Goal: Transaction & Acquisition: Purchase product/service

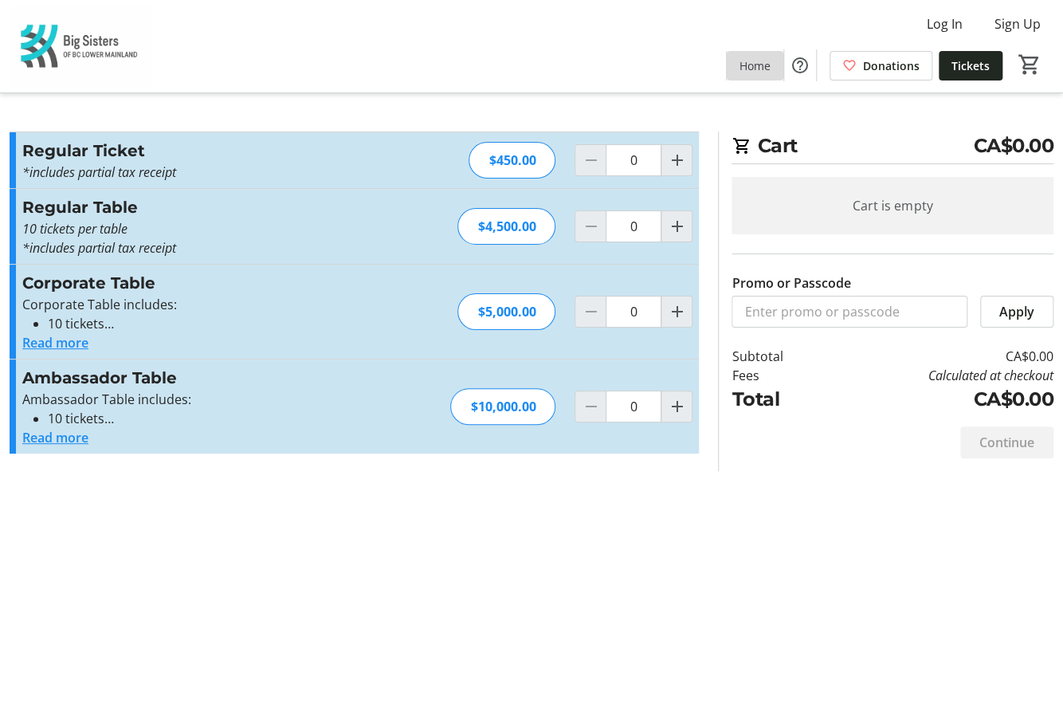
click at [759, 61] on span "Home" at bounding box center [755, 65] width 31 height 17
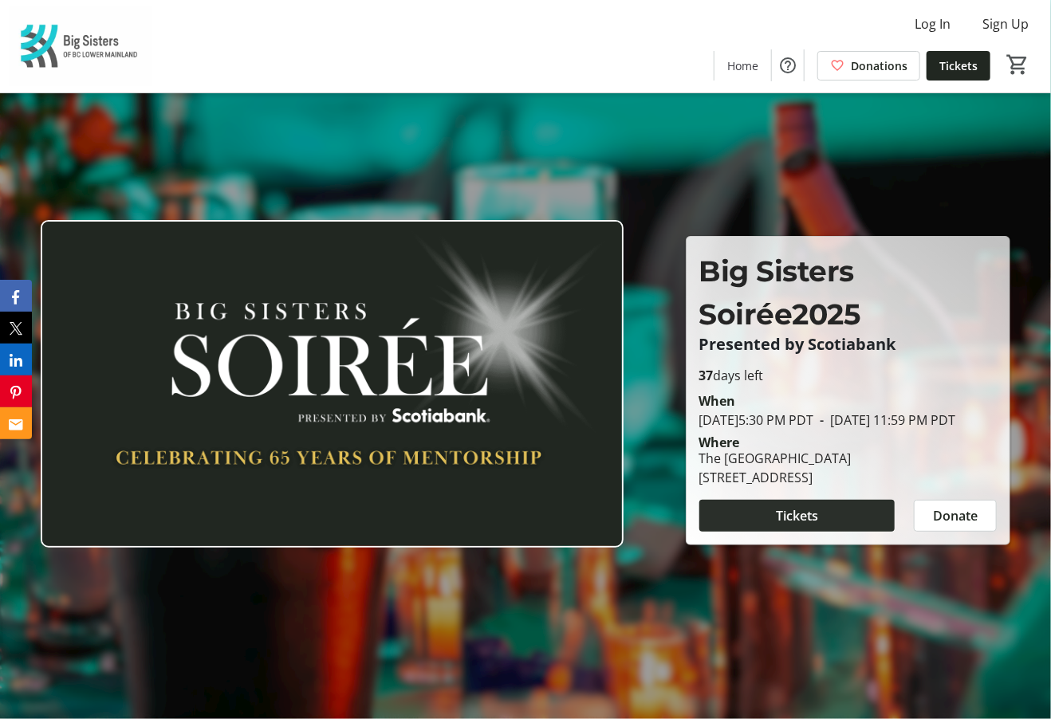
click at [792, 525] on span "Tickets" at bounding box center [797, 515] width 42 height 19
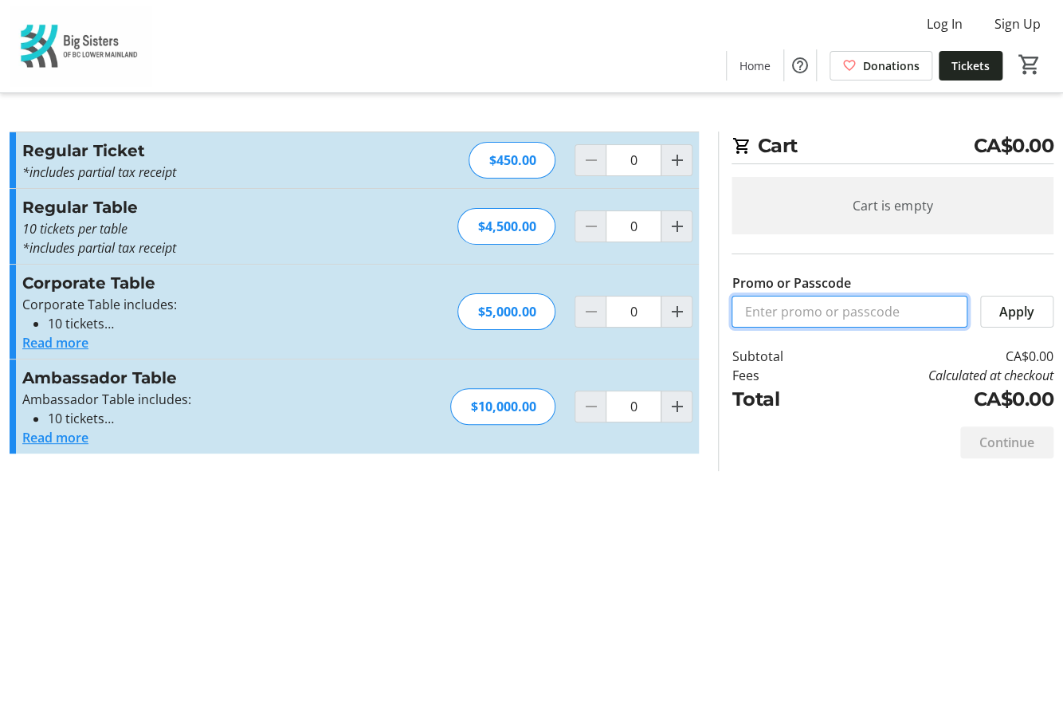
click at [818, 304] on input "Promo or Passcode" at bounding box center [850, 312] width 236 height 32
paste input "Soiree_Grosvenor_Tickets"
type input "Soiree_Grosvenor_Tickets"
click at [1016, 308] on span "Apply" at bounding box center [1017, 311] width 35 height 19
click at [676, 157] on mat-icon "Increment by one" at bounding box center [676, 160] width 19 height 19
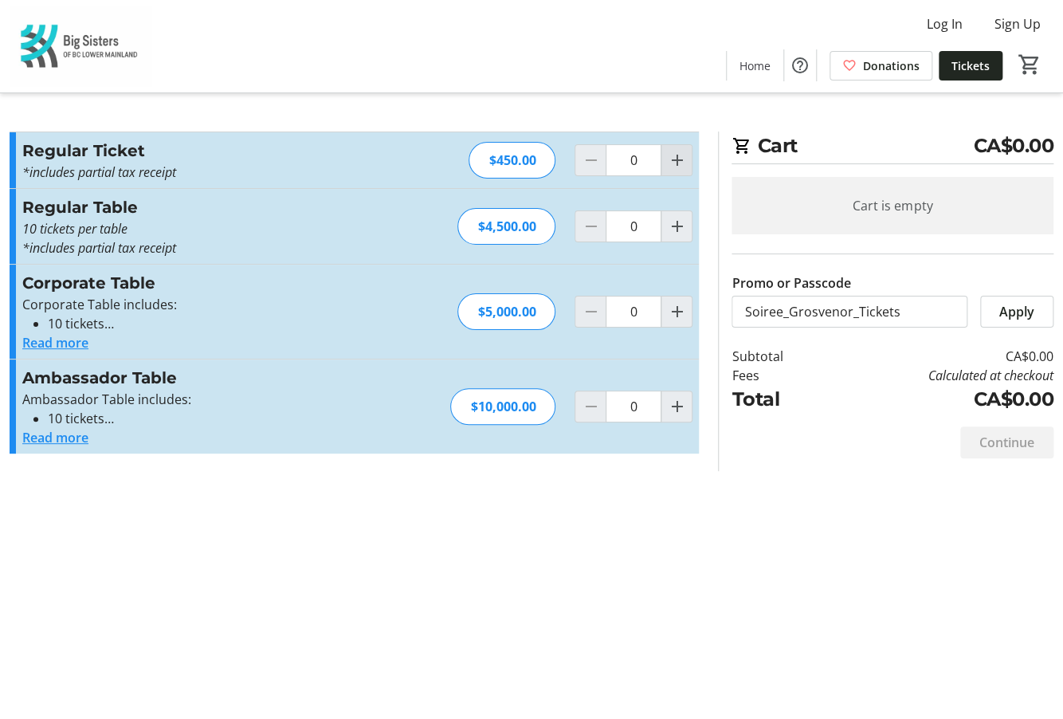
type input "1"
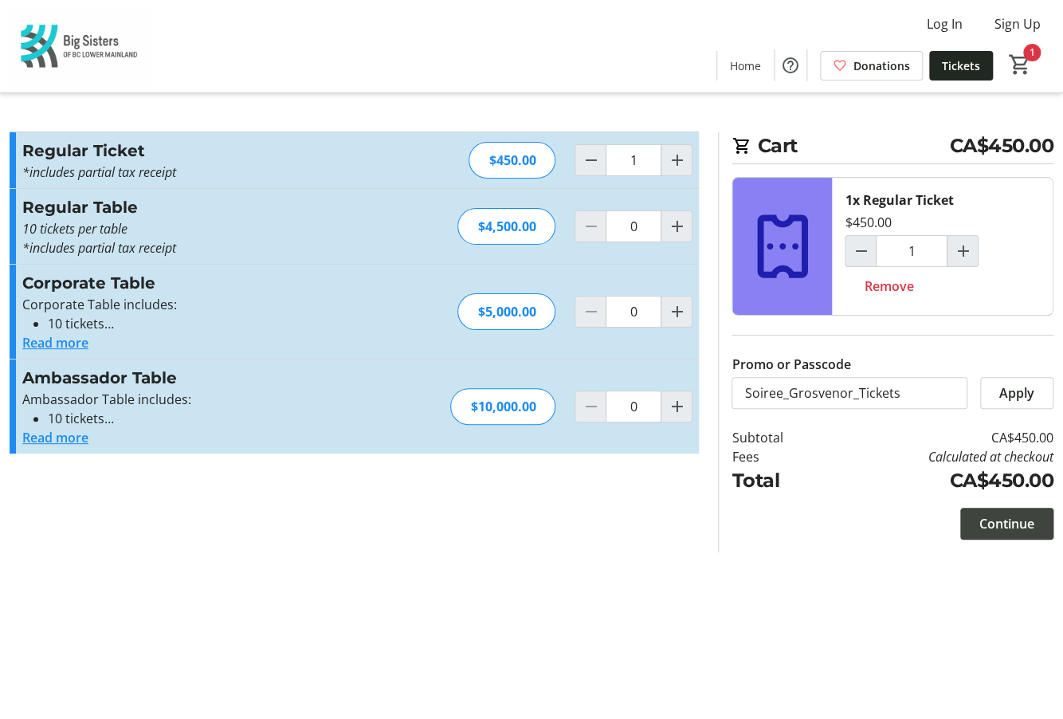
click at [989, 524] on span "Continue" at bounding box center [1007, 523] width 55 height 19
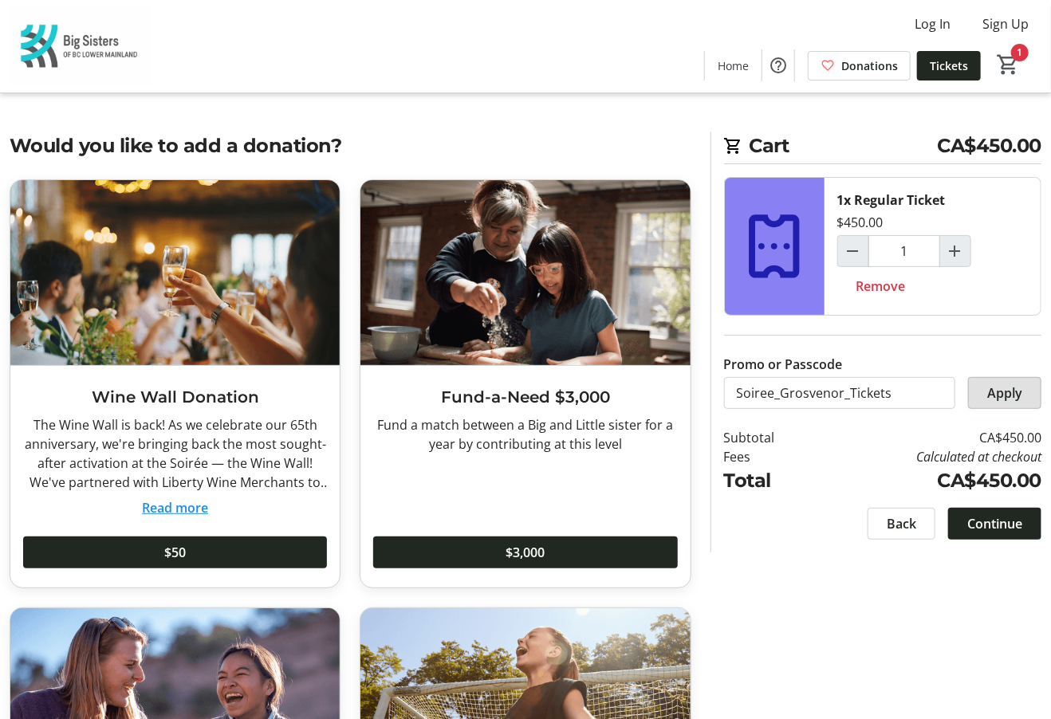
click at [1007, 407] on span at bounding box center [1004, 393] width 72 height 38
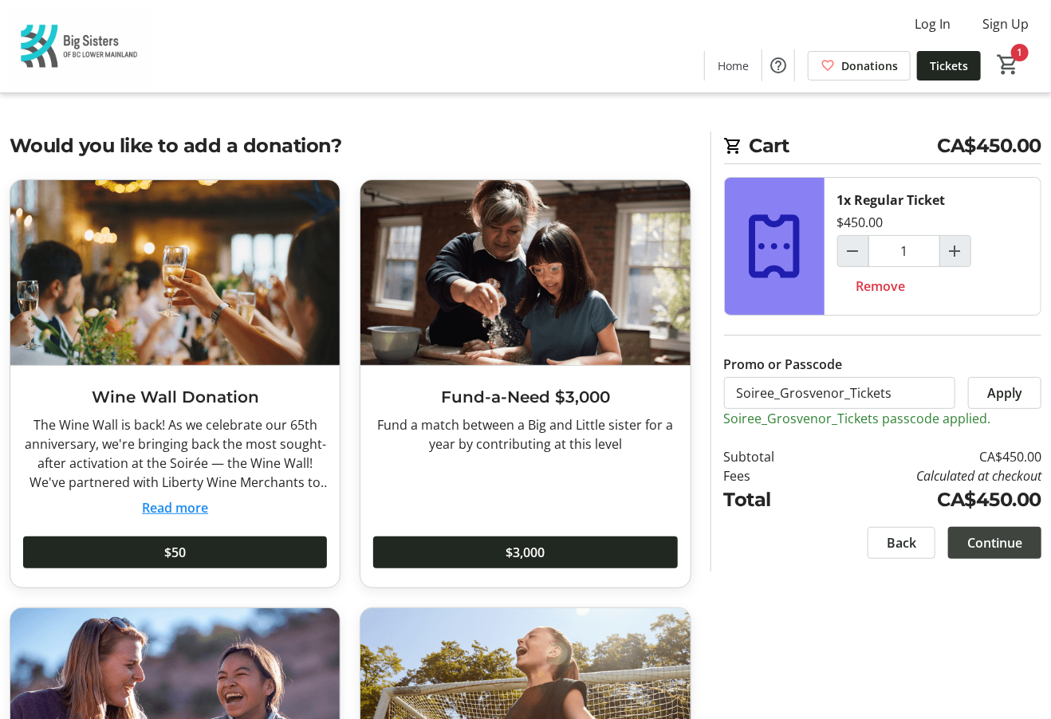
click at [990, 549] on span "Continue" at bounding box center [994, 542] width 55 height 19
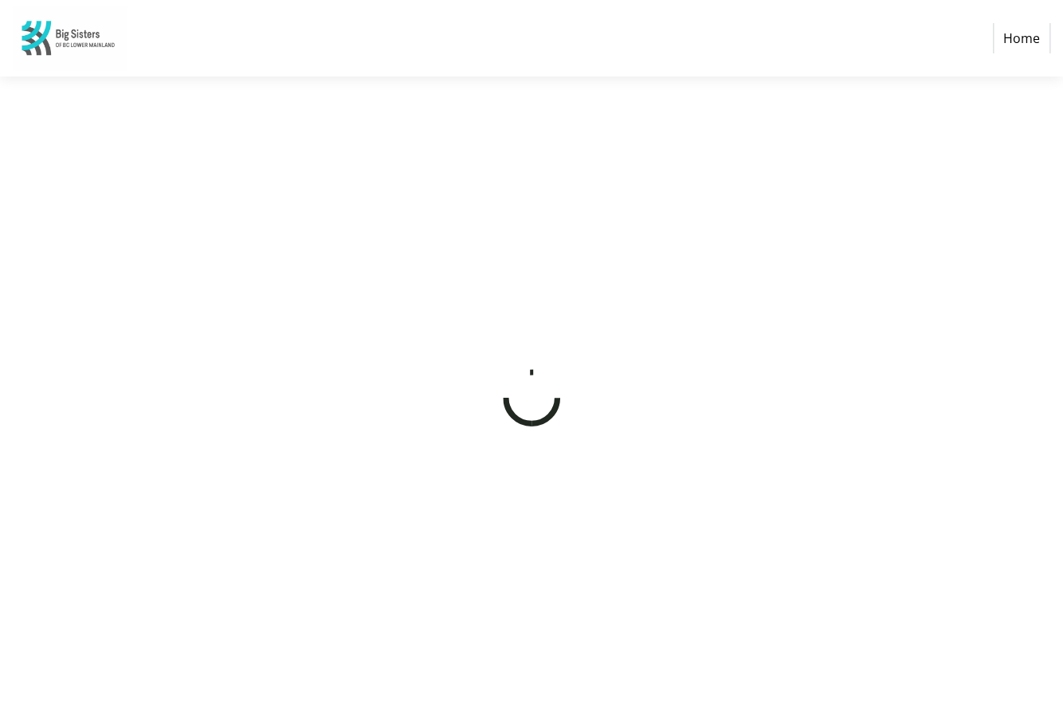
select select "CA"
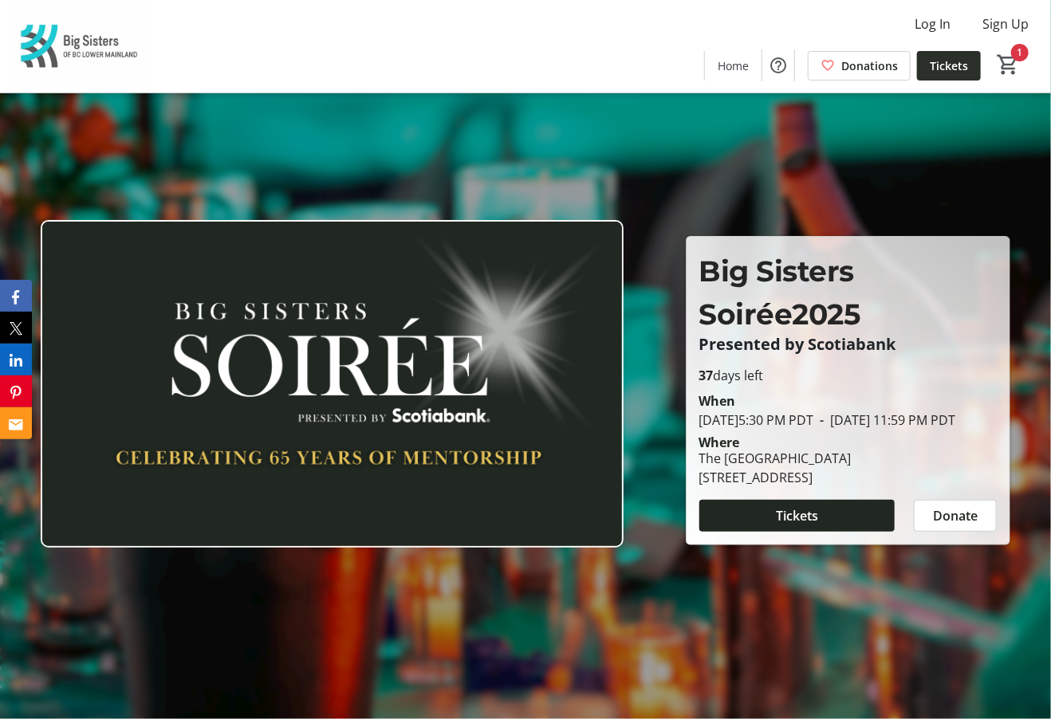
click at [934, 58] on span "Tickets" at bounding box center [948, 65] width 38 height 17
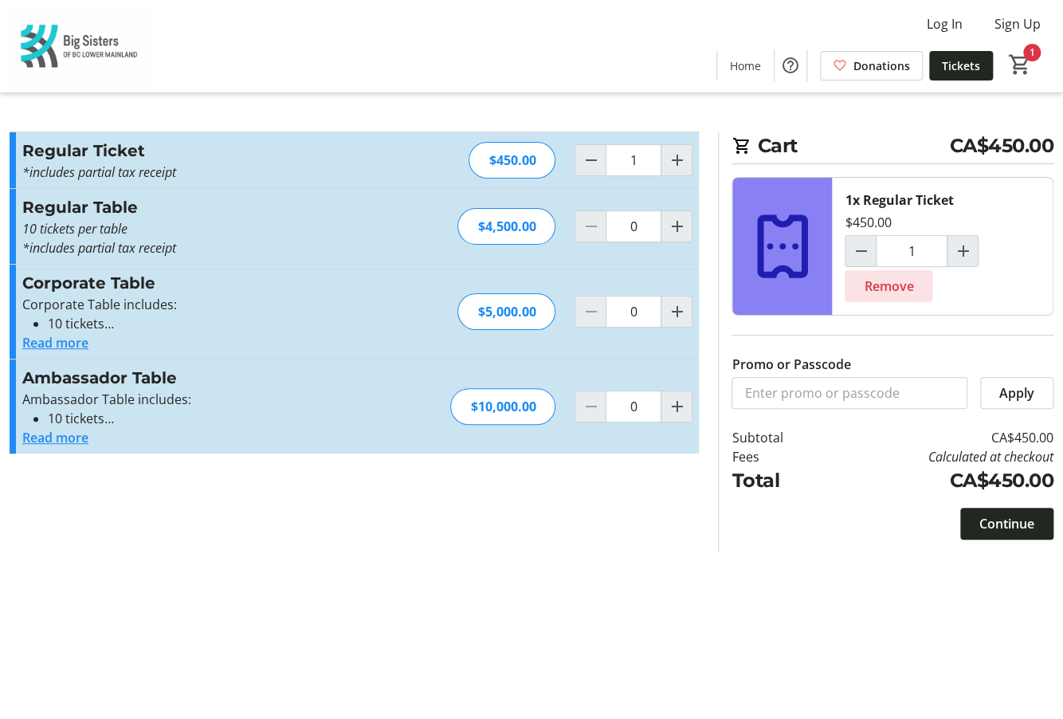
click at [887, 284] on span "Remove" at bounding box center [888, 286] width 49 height 19
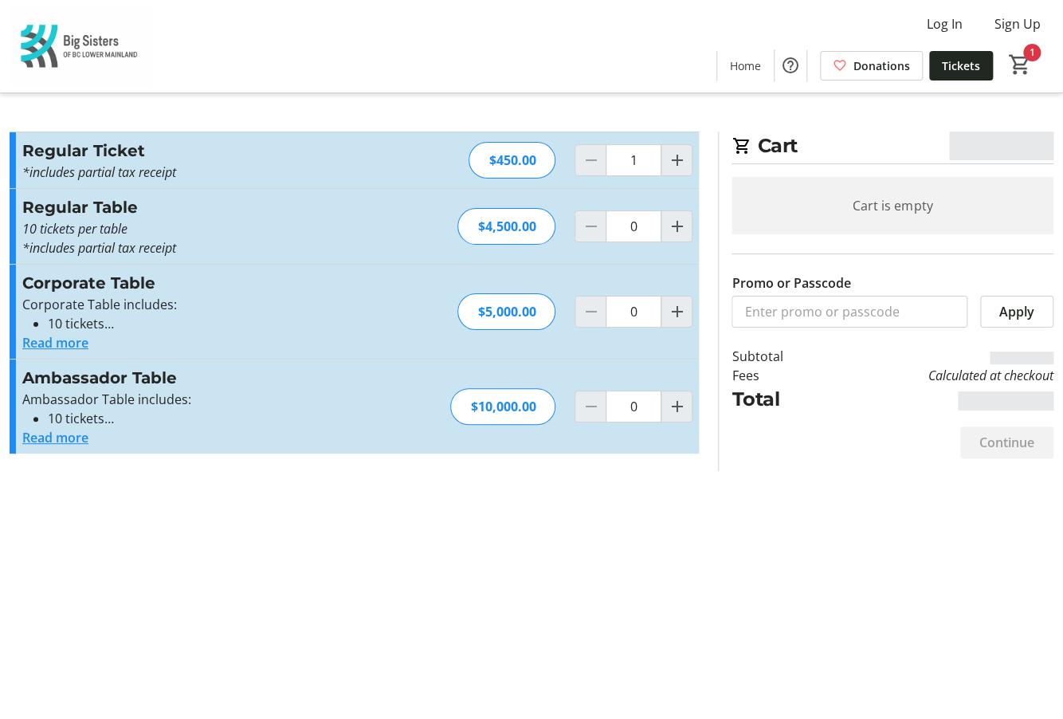
type input "0"
click at [839, 315] on input "Promo or Passcode" at bounding box center [850, 312] width 236 height 32
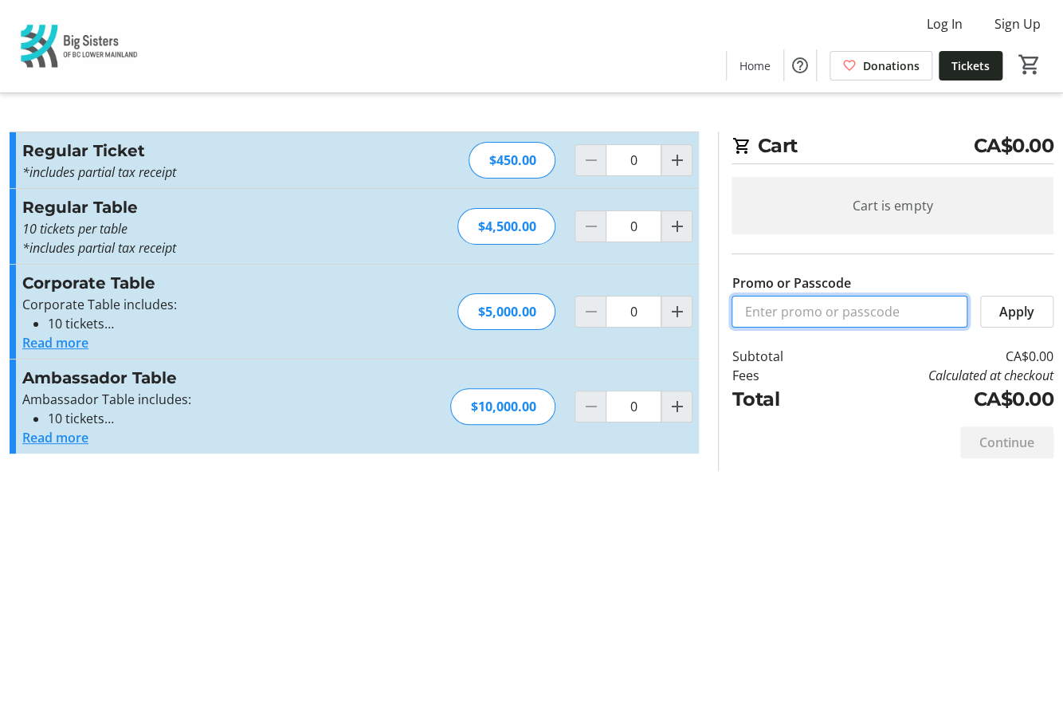
paste input "Soiree_Grosvenor_Tickets"
type input "Soiree_Grosvenor_Tickets"
click at [1008, 318] on span "Apply" at bounding box center [1017, 311] width 35 height 19
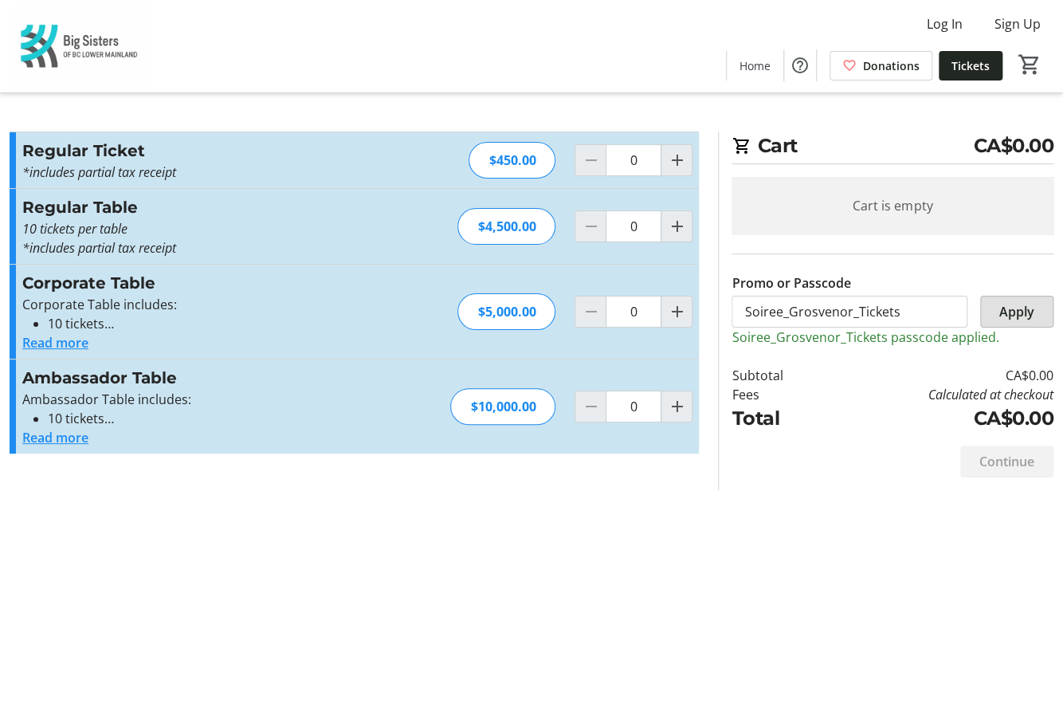
click at [1018, 312] on span "Apply" at bounding box center [1017, 311] width 35 height 19
click at [741, 308] on input "Soiree_Grosvenor_Tickets" at bounding box center [850, 312] width 236 height 32
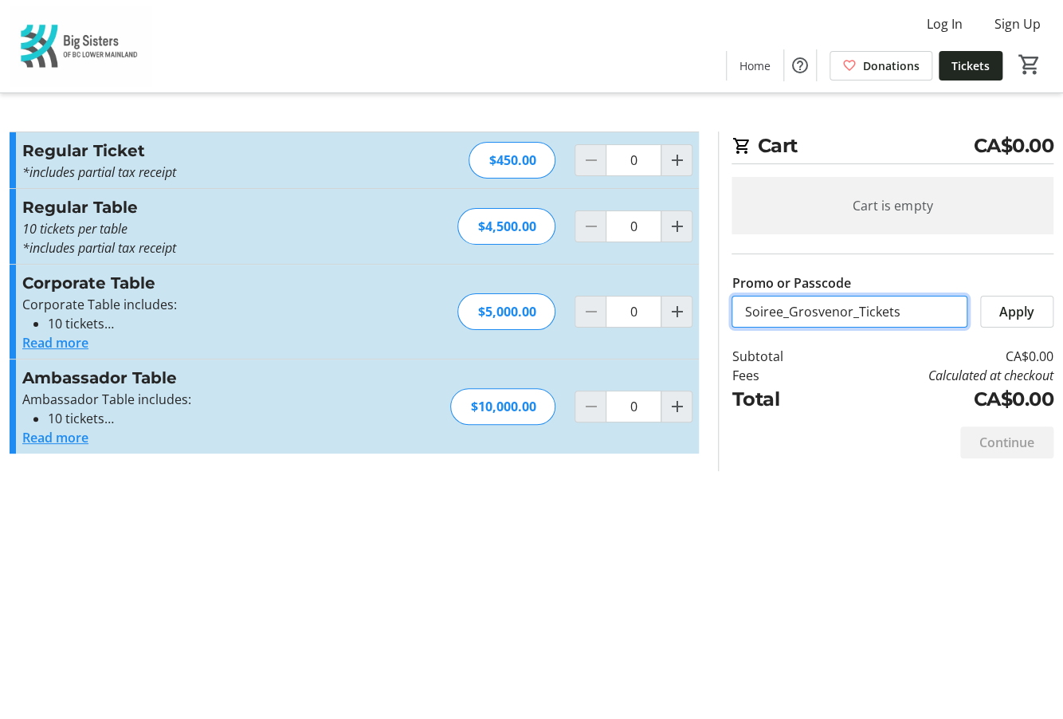
click at [899, 309] on input "Soiree_Grosvenor_Tickets" at bounding box center [850, 312] width 236 height 32
click at [1020, 320] on span "Apply" at bounding box center [1017, 311] width 35 height 19
click at [686, 160] on span "Increment by one" at bounding box center [677, 160] width 30 height 30
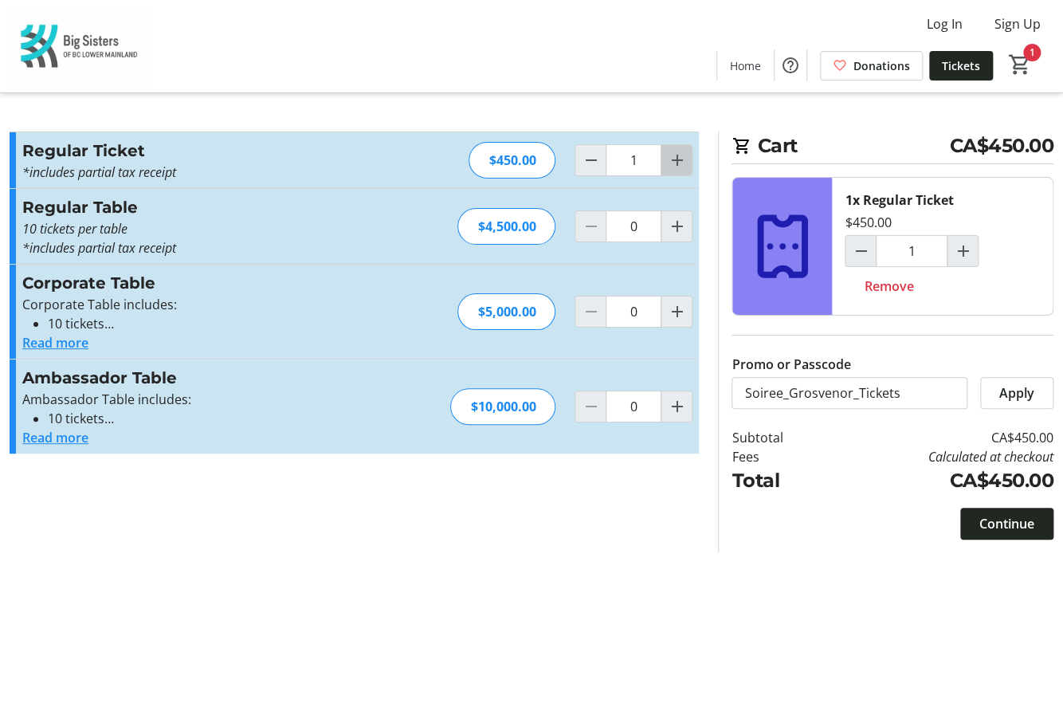
click at [686, 160] on span "Increment by one" at bounding box center [677, 160] width 30 height 30
type input "2"
click at [595, 161] on mat-icon "Decrement by one" at bounding box center [590, 160] width 19 height 19
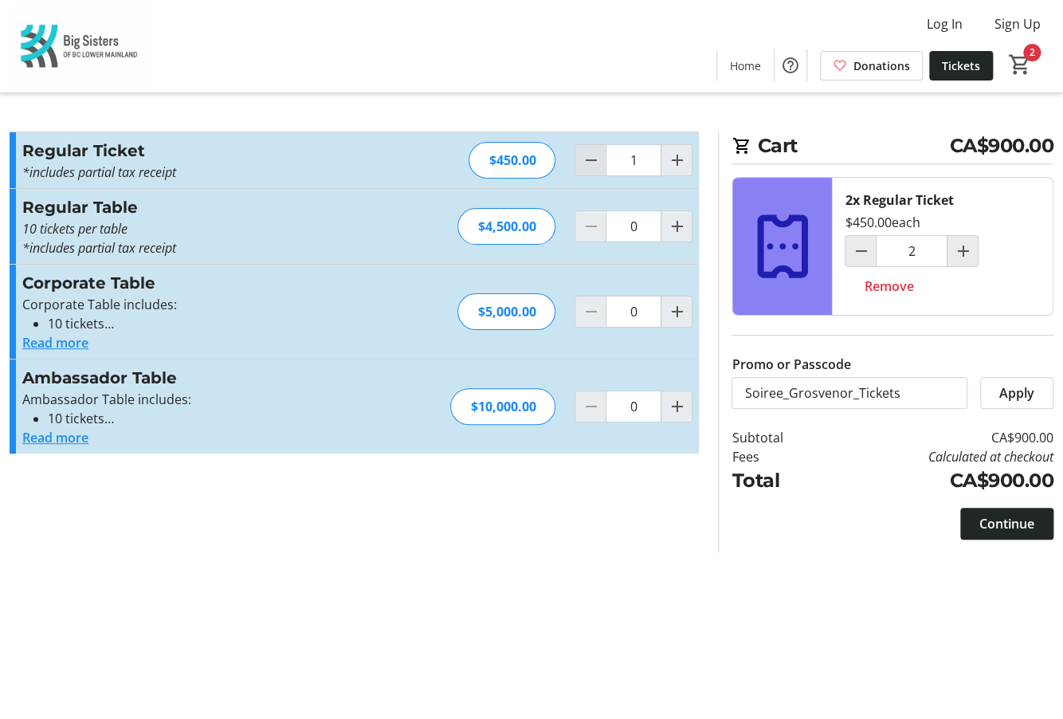
type input "0"
